Goal: Check status: Check status

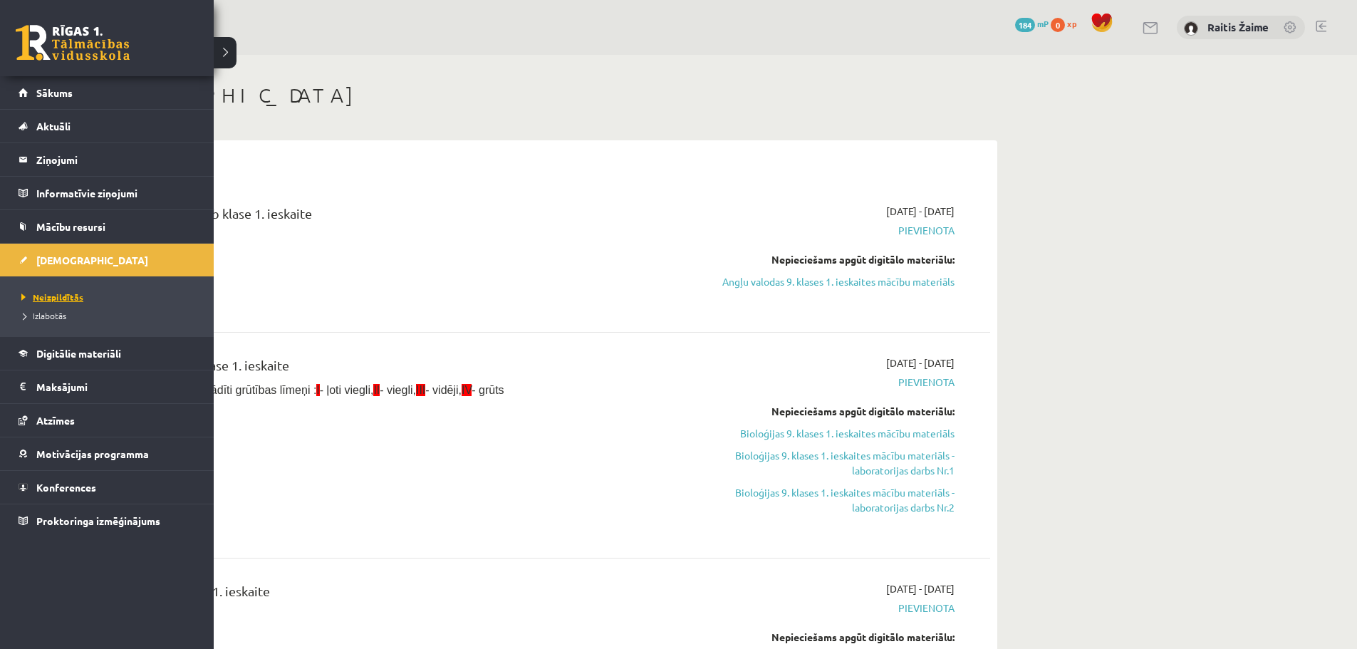
click at [51, 296] on span "Neizpildītās" at bounding box center [51, 296] width 66 height 11
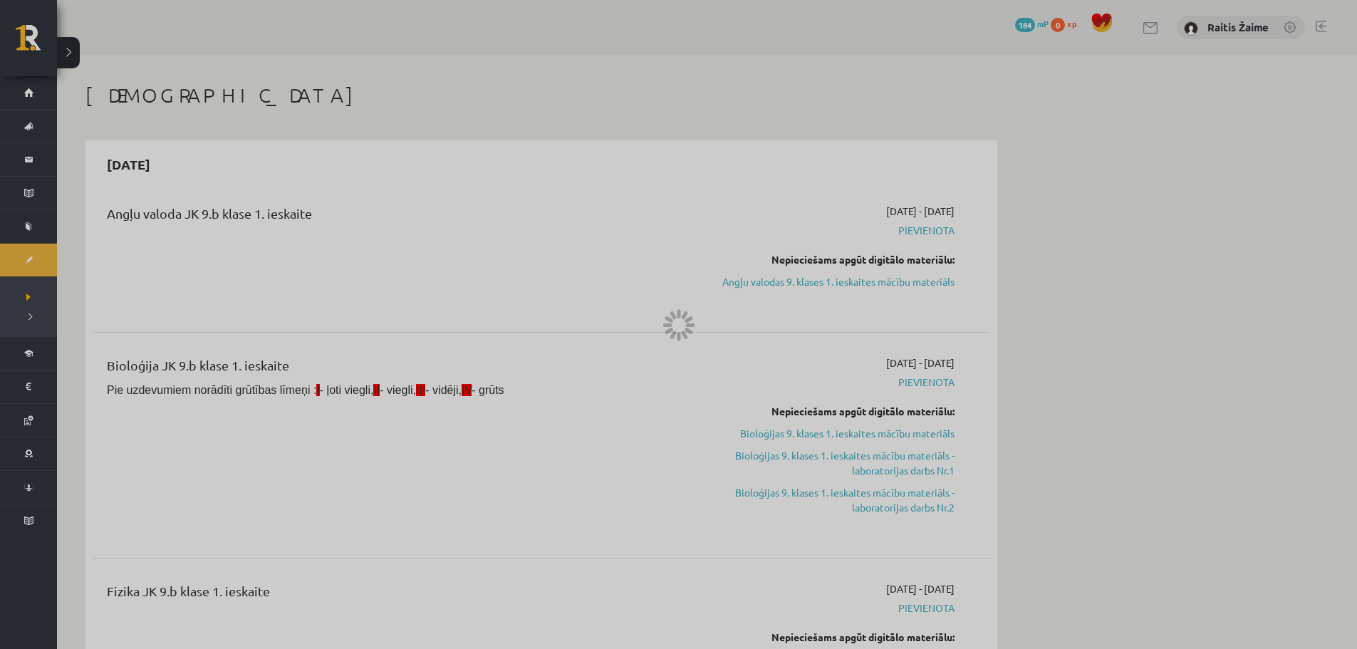
click at [51, 296] on div at bounding box center [678, 324] width 1357 height 649
click at [49, 297] on div at bounding box center [678, 324] width 1357 height 649
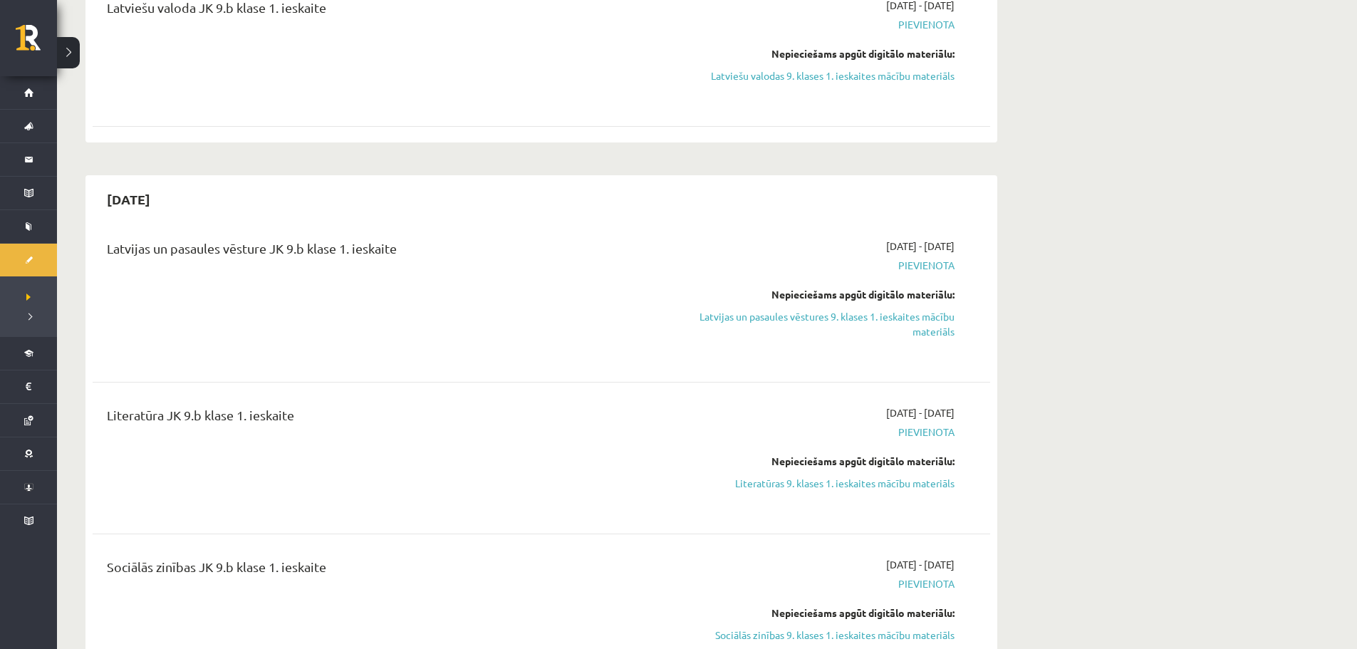
scroll to position [798, 0]
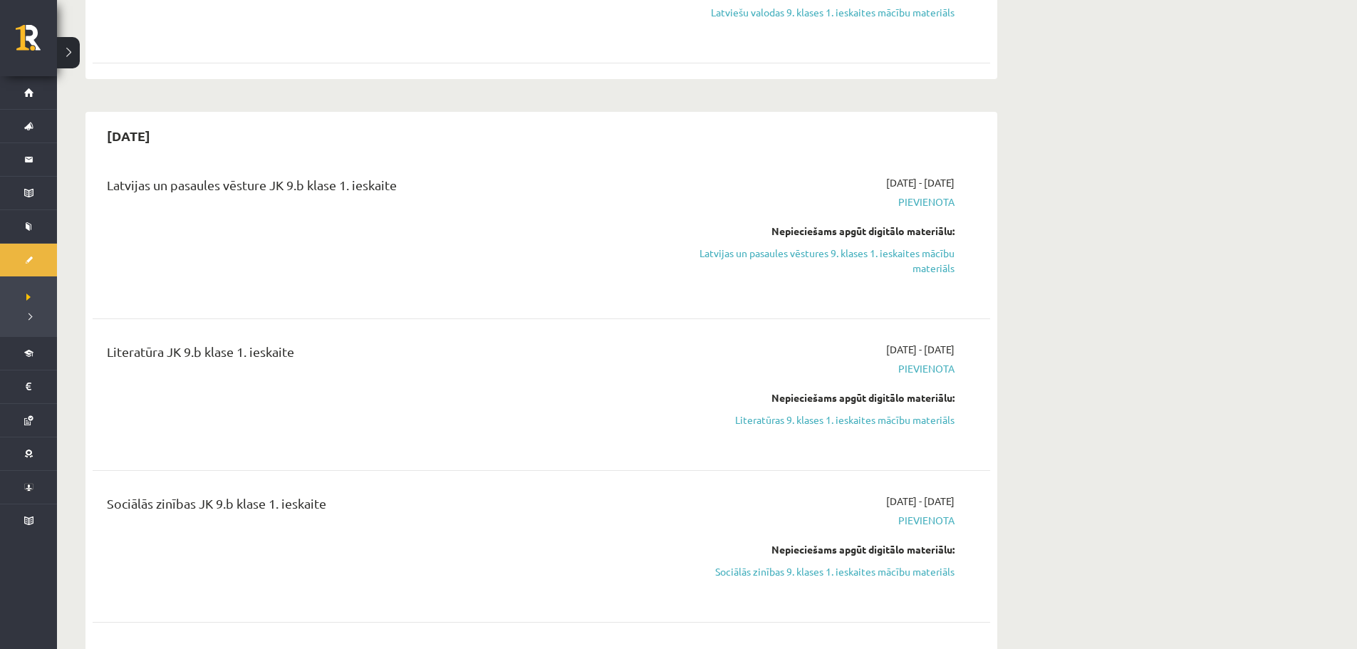
click at [920, 544] on div "2025-09-16 - 2025-09-30 Pievienota Nepieciešams apgūt digitālo materiālu: Sociā…" at bounding box center [820, 546] width 290 height 105
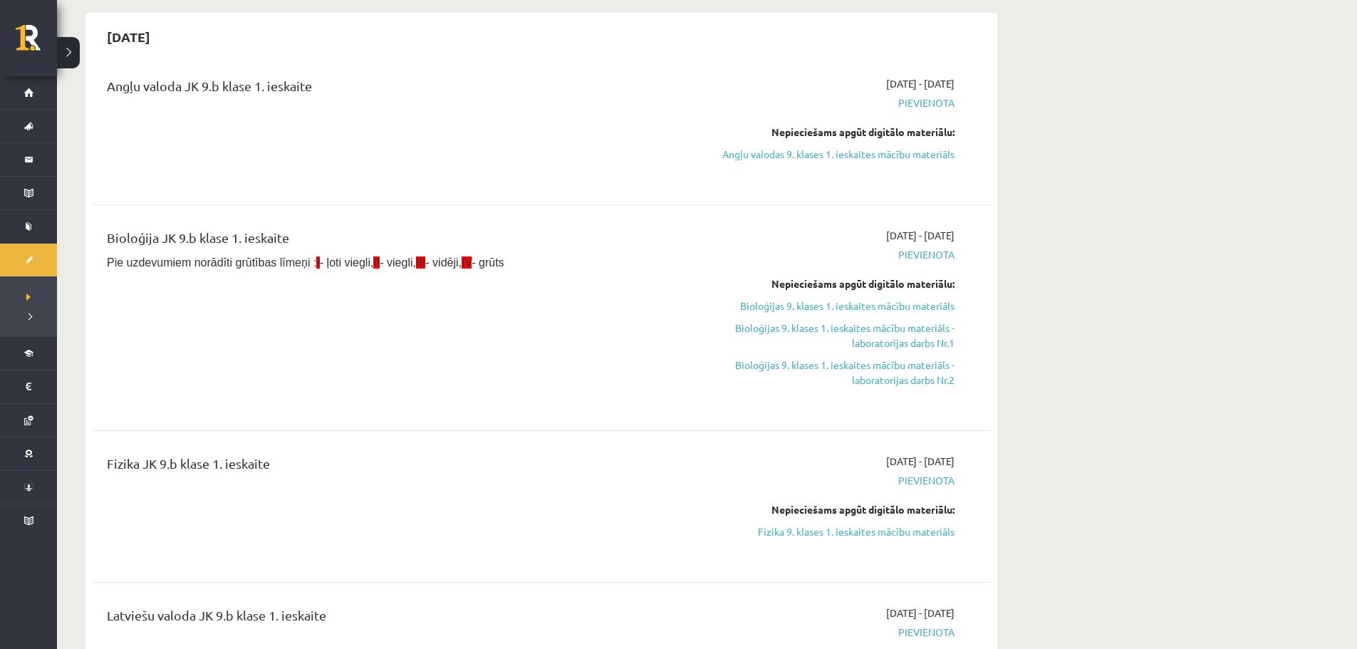
scroll to position [0, 0]
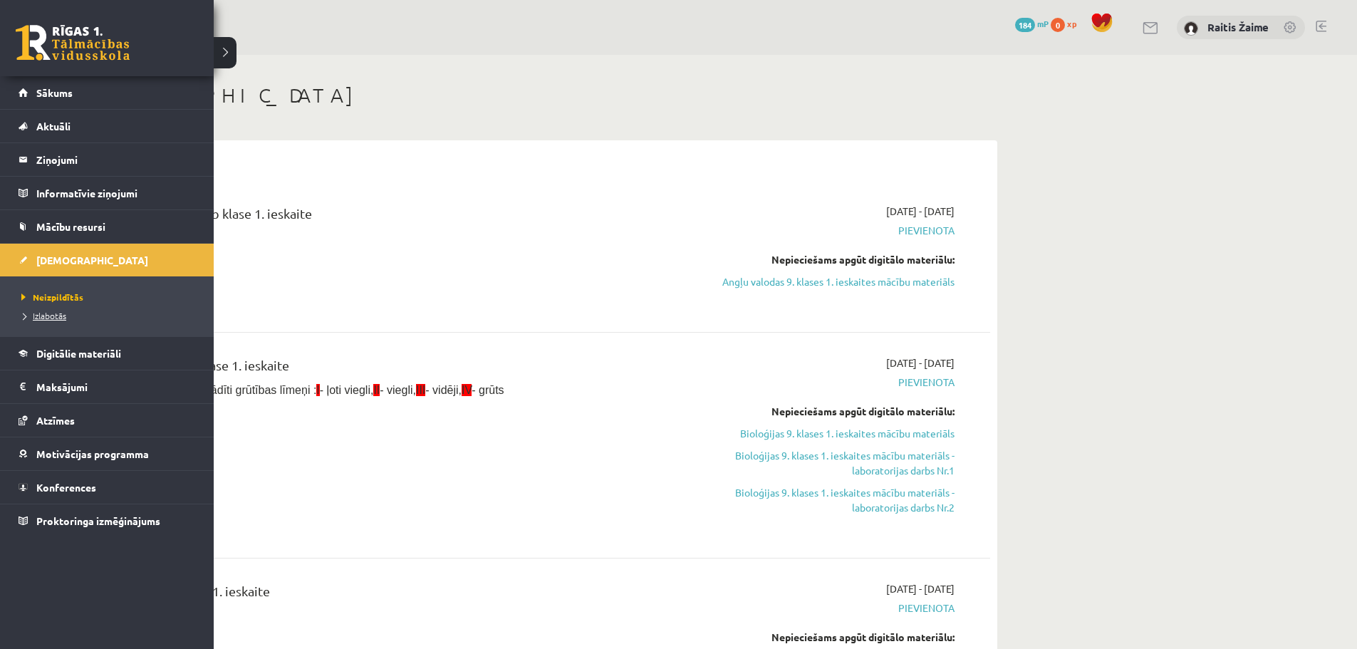
click at [45, 317] on span "Izlabotās" at bounding box center [42, 315] width 48 height 11
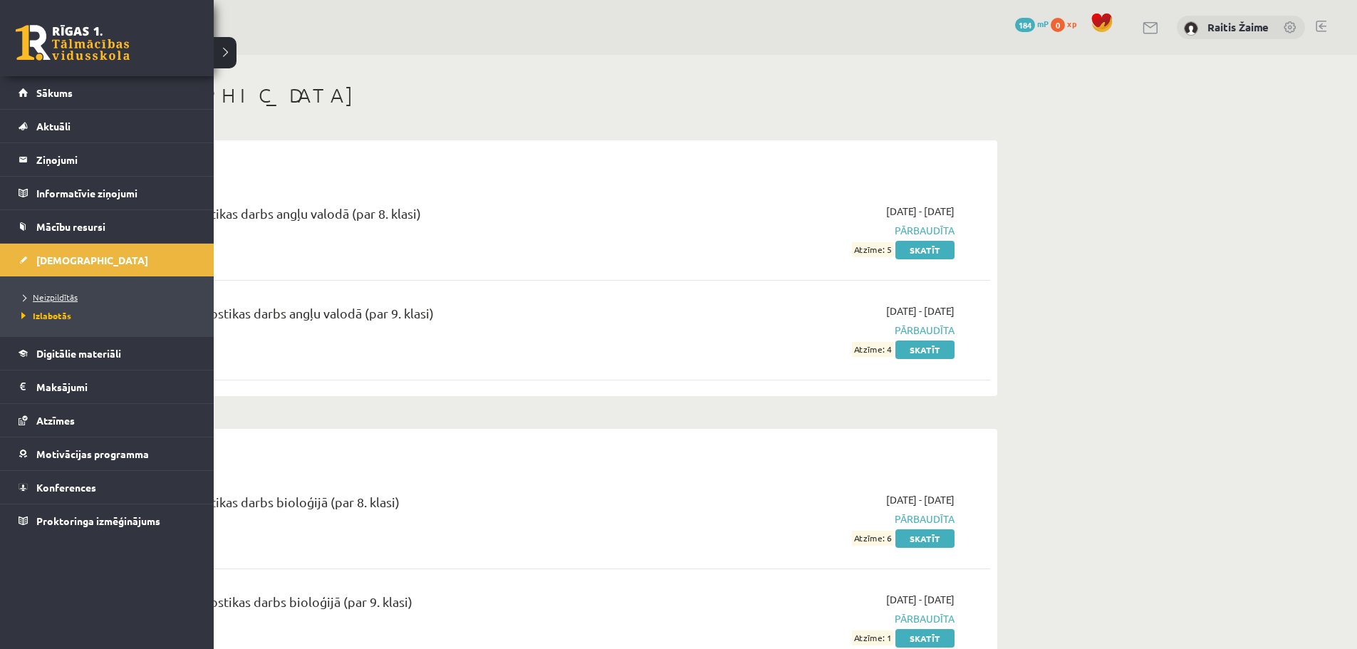
click at [39, 299] on span "Neizpildītās" at bounding box center [48, 296] width 60 height 11
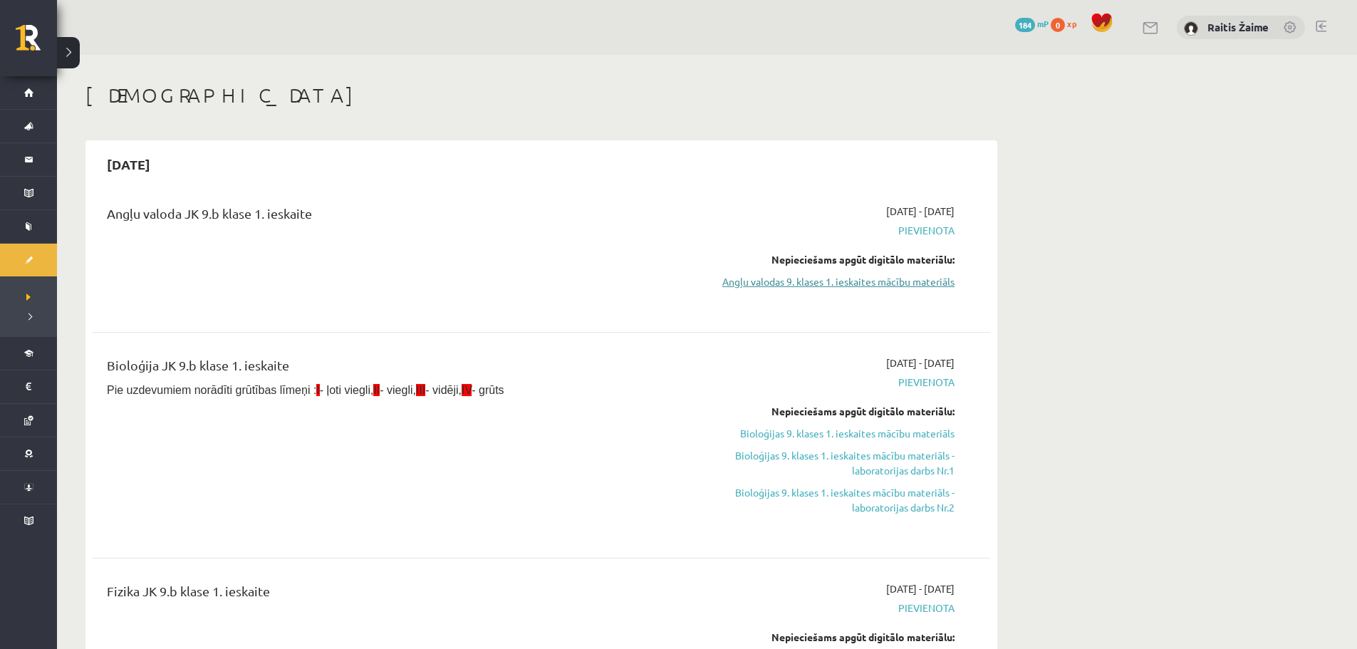
click at [888, 277] on link "Angļu valodas 9. klases 1. ieskaites mācību materiāls" at bounding box center [820, 281] width 269 height 15
click at [836, 283] on link "Angļu valodas 9. klases 1. ieskaites mācību materiāls" at bounding box center [820, 281] width 269 height 15
